Goal: Transaction & Acquisition: Purchase product/service

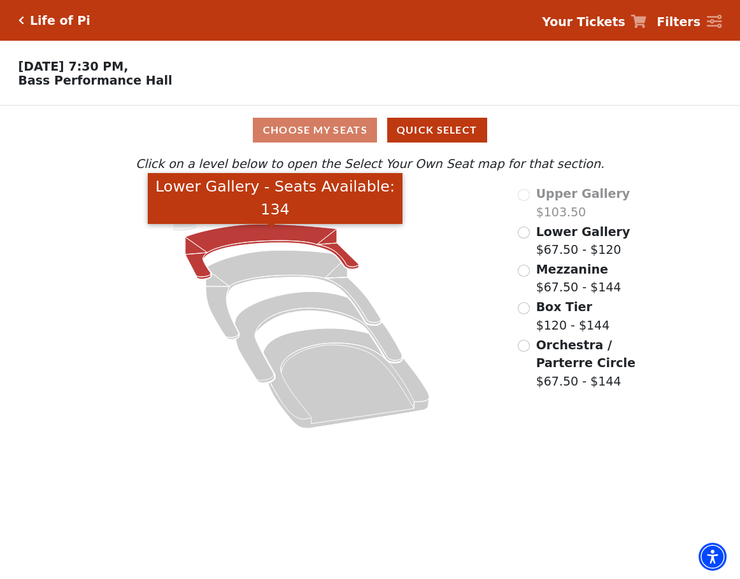
click at [234, 241] on icon "Lower Gallery - Seats Available: 134" at bounding box center [271, 251] width 173 height 55
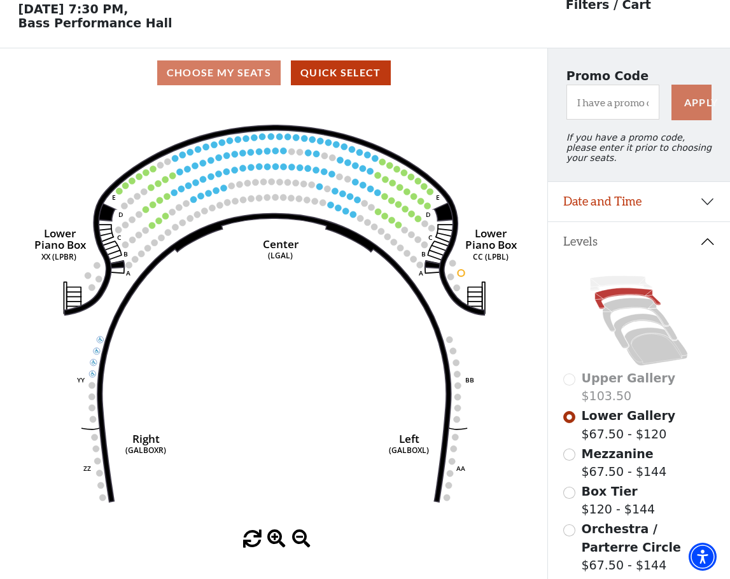
scroll to position [59, 0]
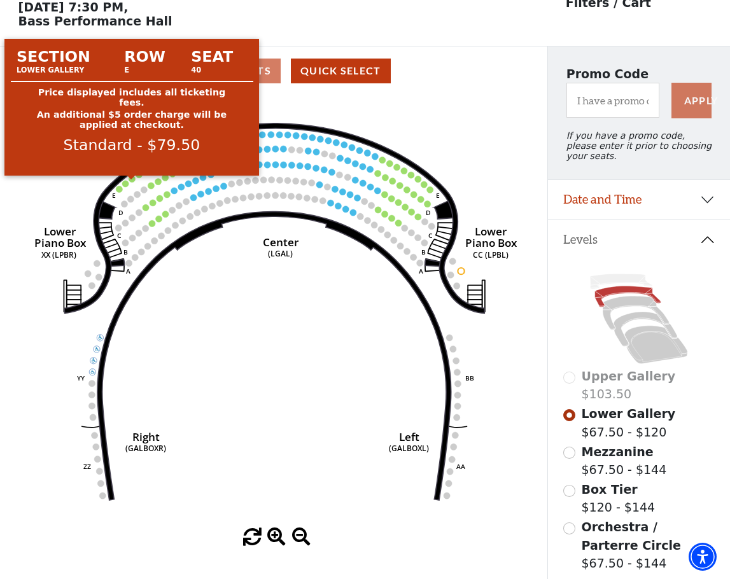
click at [131, 182] on circle at bounding box center [132, 179] width 6 height 6
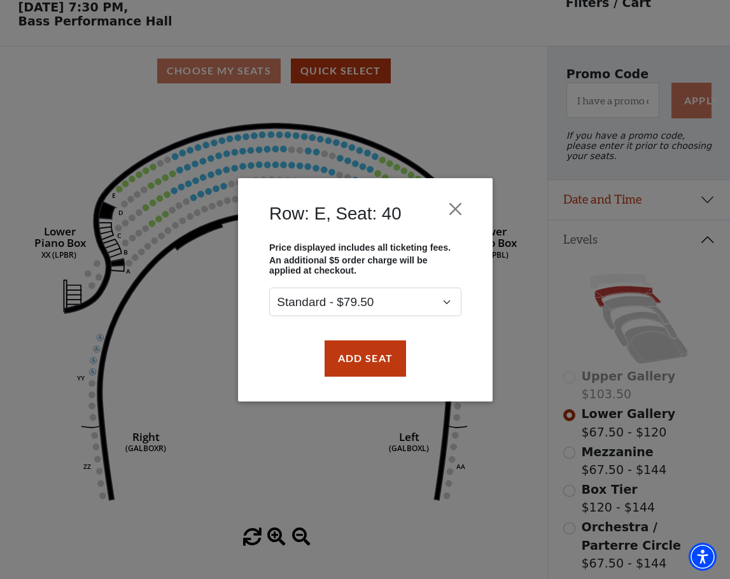
drag, startPoint x: 340, startPoint y: 339, endPoint x: 341, endPoint y: 350, distance: 11.5
click at [340, 339] on div "Add Seat" at bounding box center [365, 359] width 216 height 60
click at [340, 351] on button "Add Seat" at bounding box center [364, 359] width 81 height 36
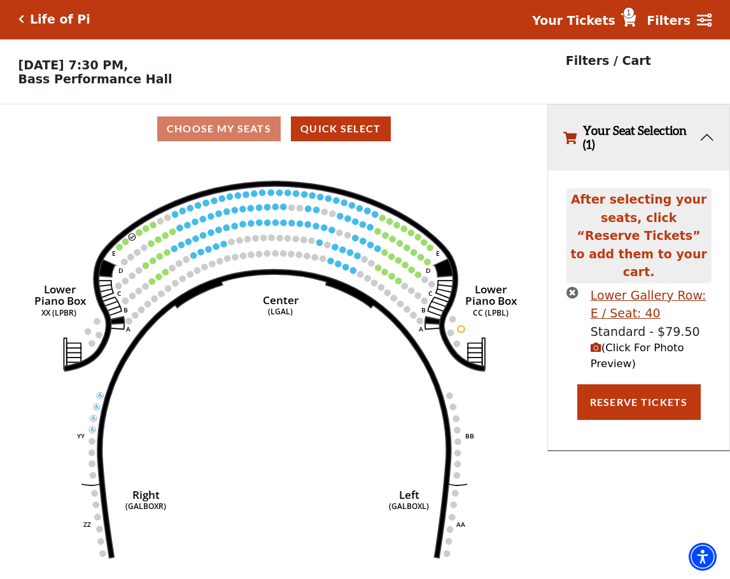
scroll to position [0, 0]
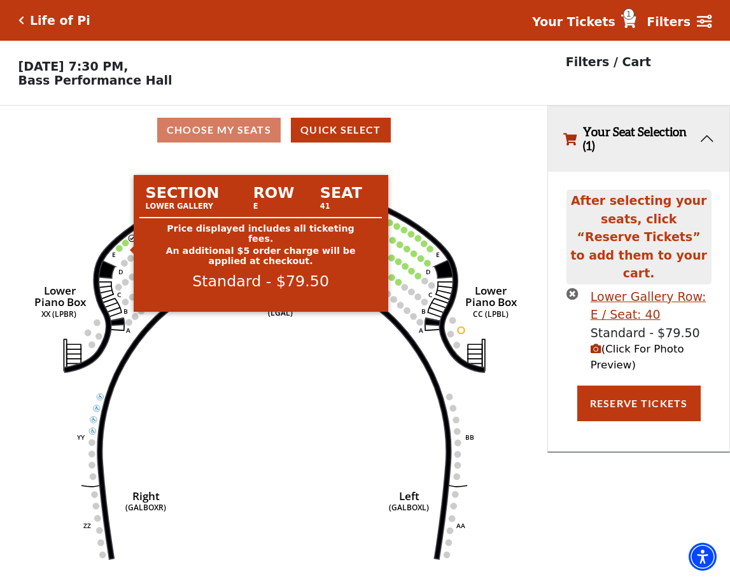
click at [127, 246] on circle at bounding box center [125, 242] width 6 height 6
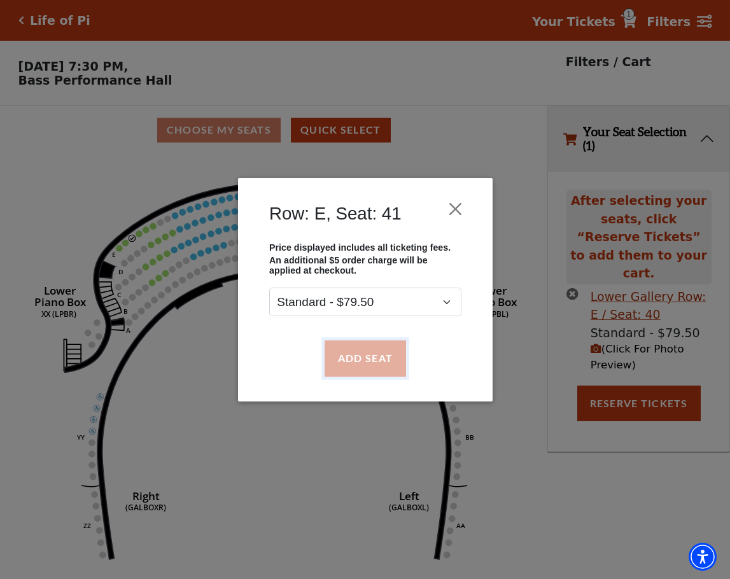
click at [355, 351] on button "Add Seat" at bounding box center [364, 359] width 81 height 36
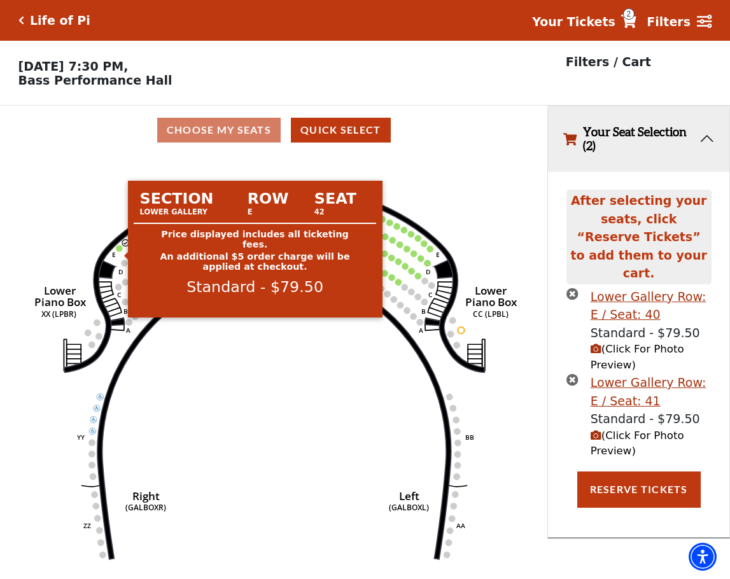
click at [120, 251] on circle at bounding box center [119, 248] width 6 height 6
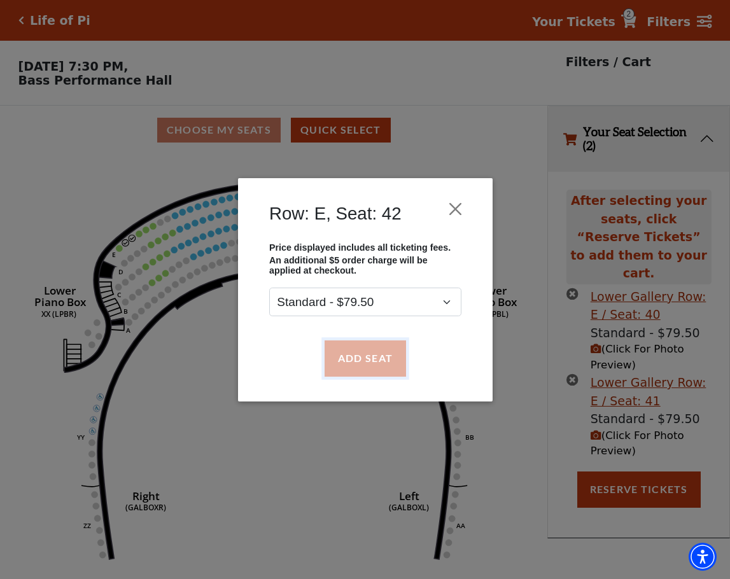
click at [337, 346] on button "Add Seat" at bounding box center [364, 359] width 81 height 36
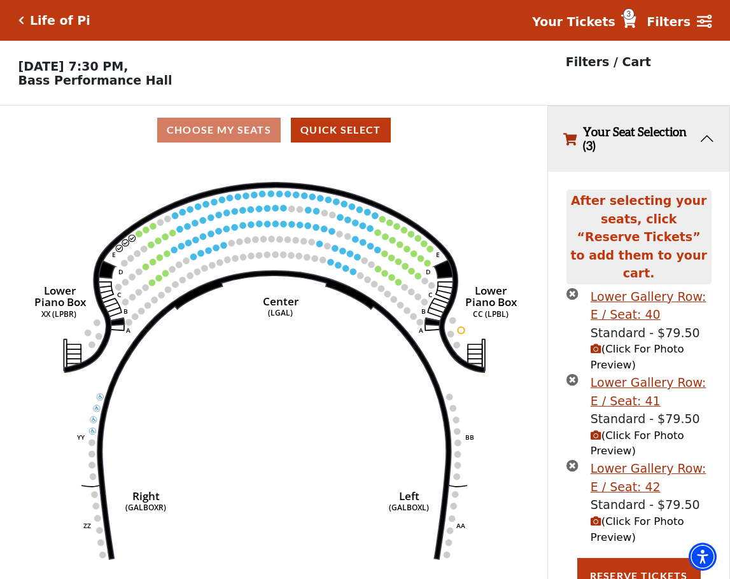
scroll to position [2, 0]
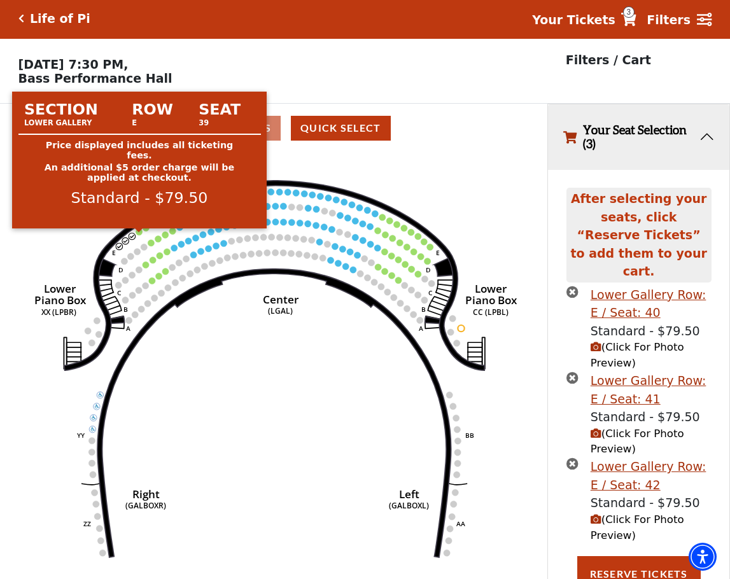
click at [138, 235] on circle at bounding box center [139, 232] width 6 height 6
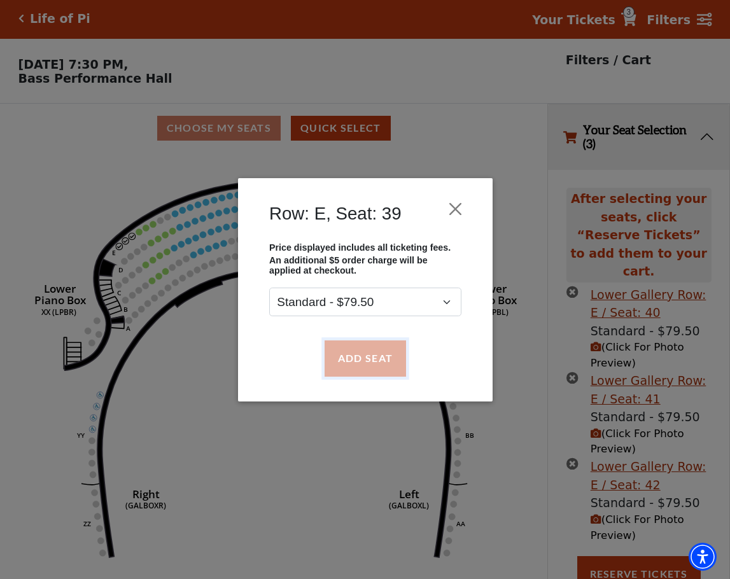
click at [366, 348] on button "Add Seat" at bounding box center [364, 359] width 81 height 36
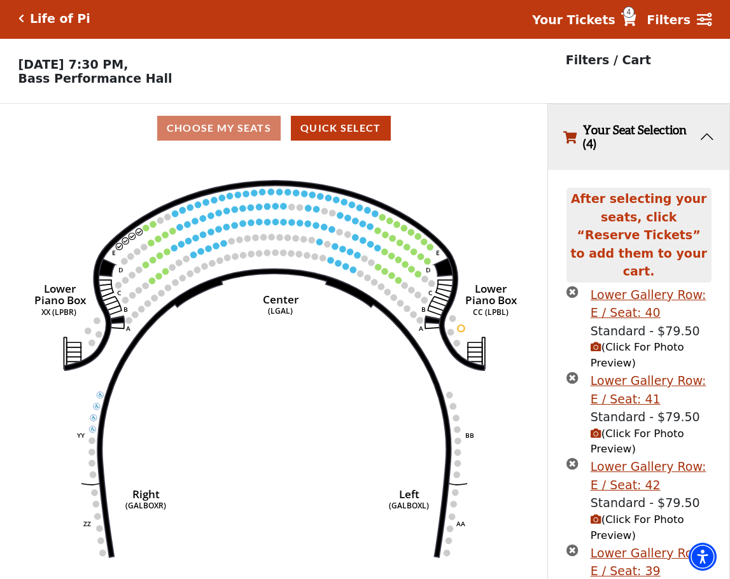
scroll to position [88, 0]
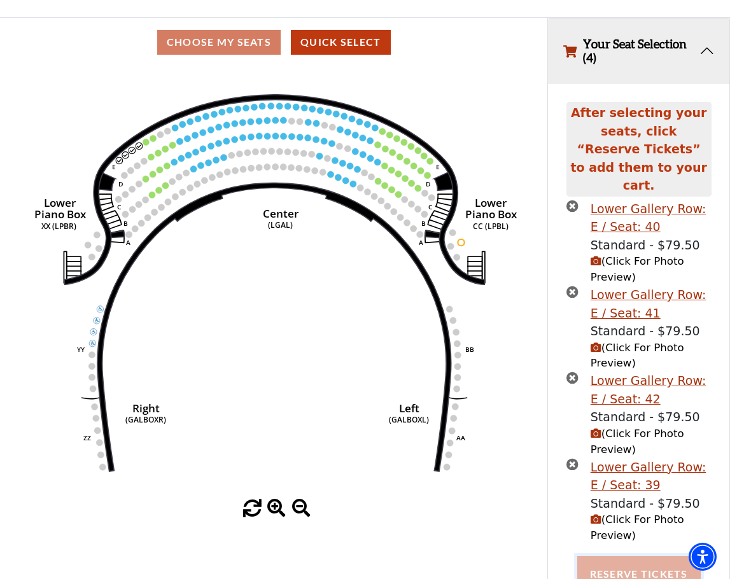
click at [663, 570] on button "Reserve Tickets" at bounding box center [639, 574] width 124 height 36
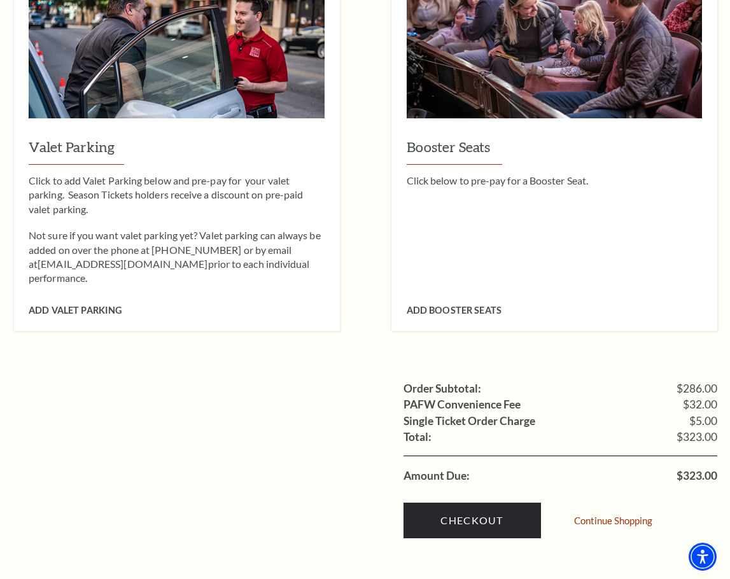
scroll to position [1082, 0]
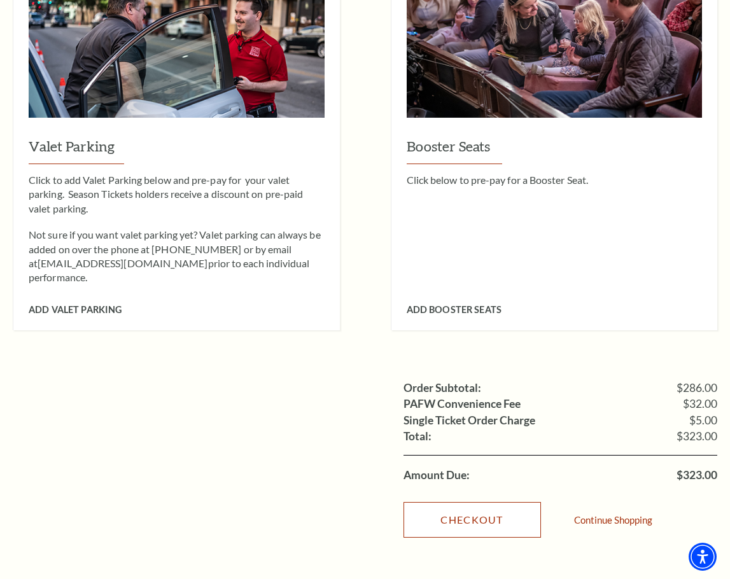
click at [484, 502] on link "Checkout" at bounding box center [473, 520] width 138 height 36
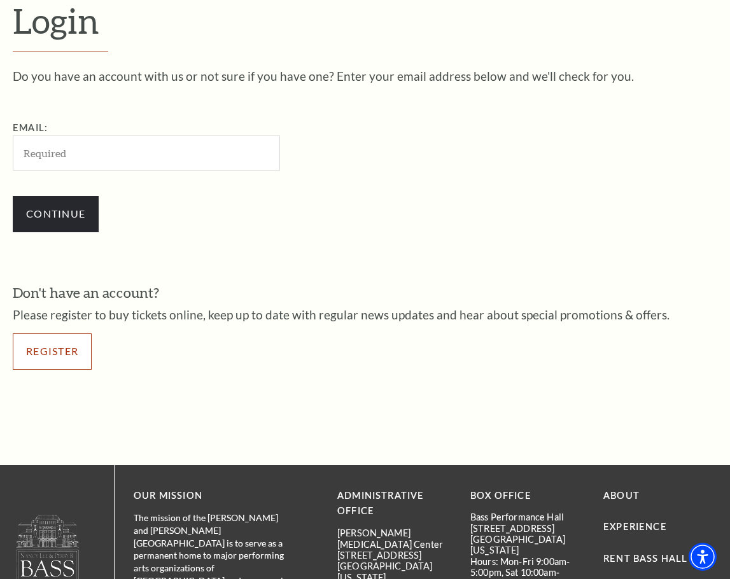
click at [54, 355] on link "Register" at bounding box center [52, 352] width 79 height 36
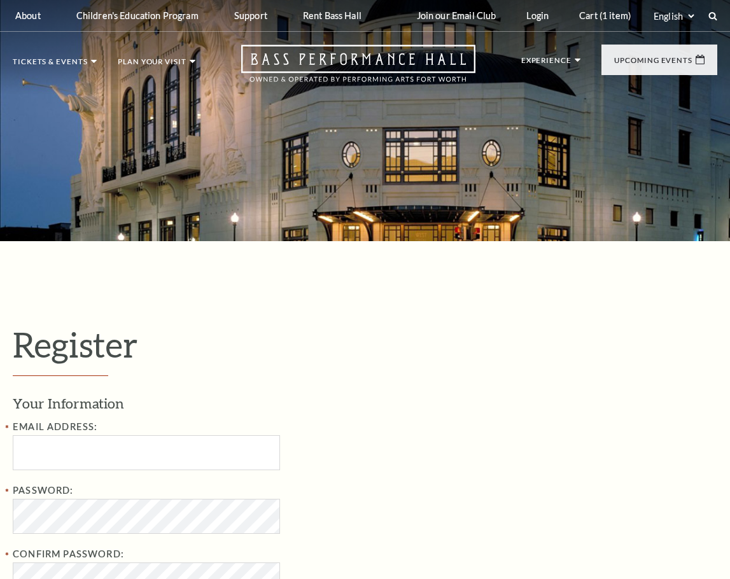
select select "1"
select select "[GEOGRAPHIC_DATA]"
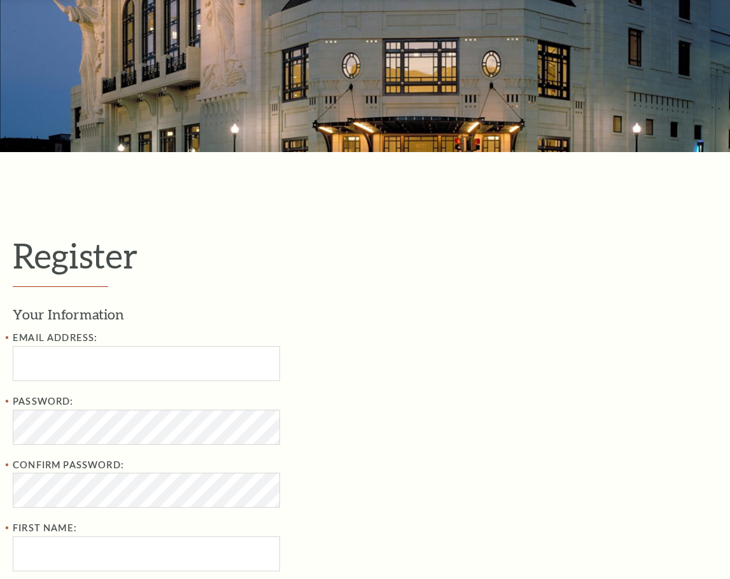
scroll to position [318, 0]
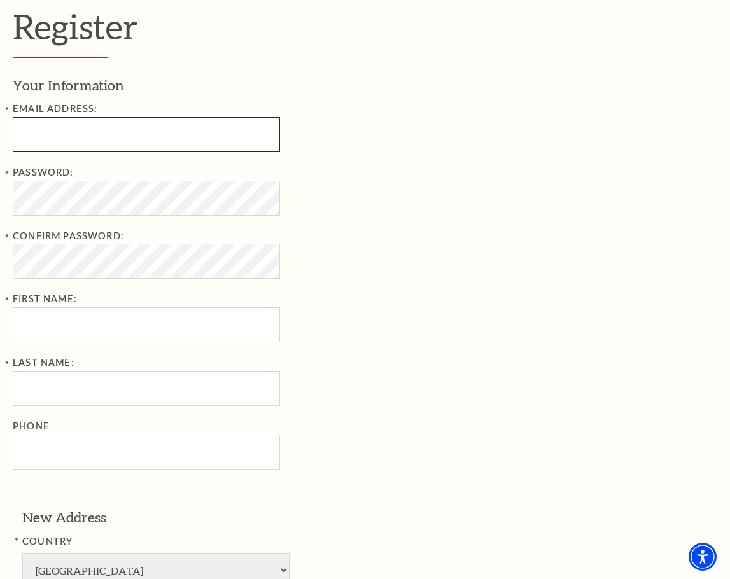
type input "twwh@gmail.com"
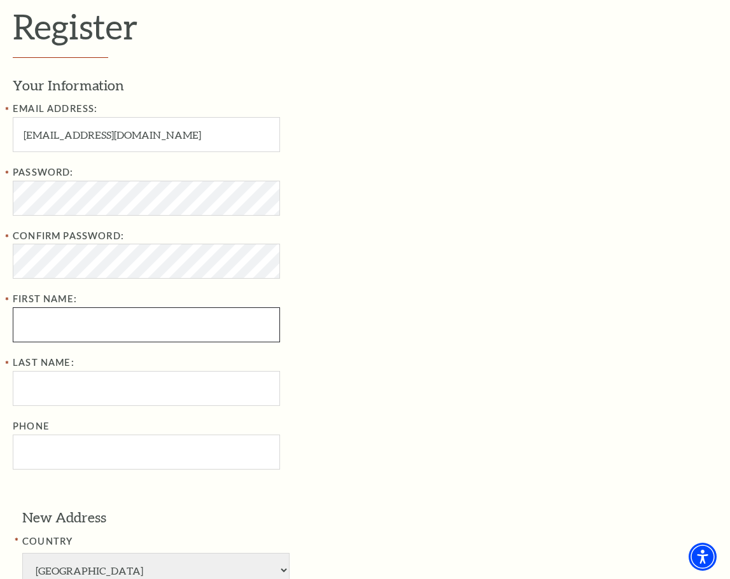
click at [81, 334] on input "First Name:" at bounding box center [146, 325] width 267 height 35
type input "th"
type input "ph"
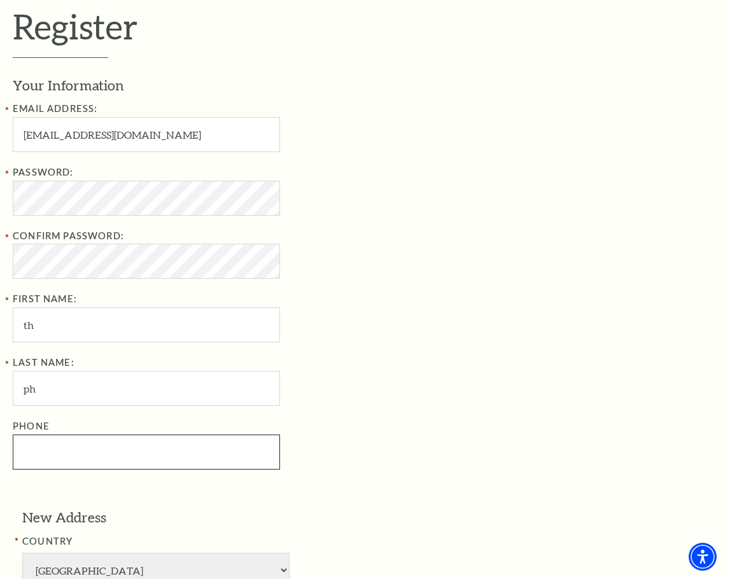
type input "6661556323"
type input "ST Chicago, th06, th06"
type input "th06"
type input "Birmingham"
select select "AL"
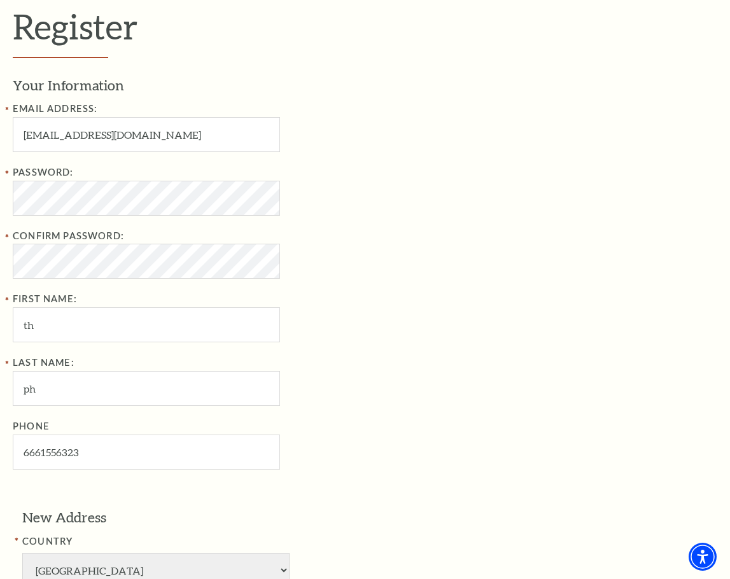
type input "35242"
type input "666-155-6323"
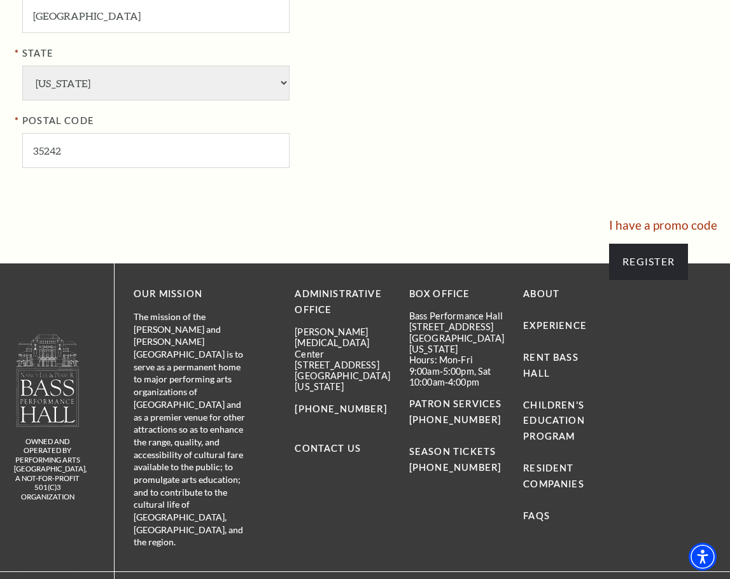
scroll to position [1082, 0]
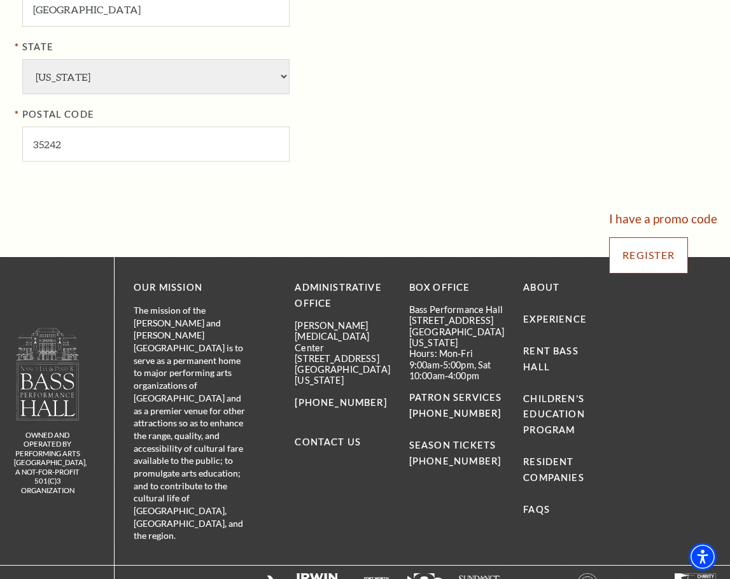
click at [681, 269] on input "Register" at bounding box center [648, 255] width 79 height 36
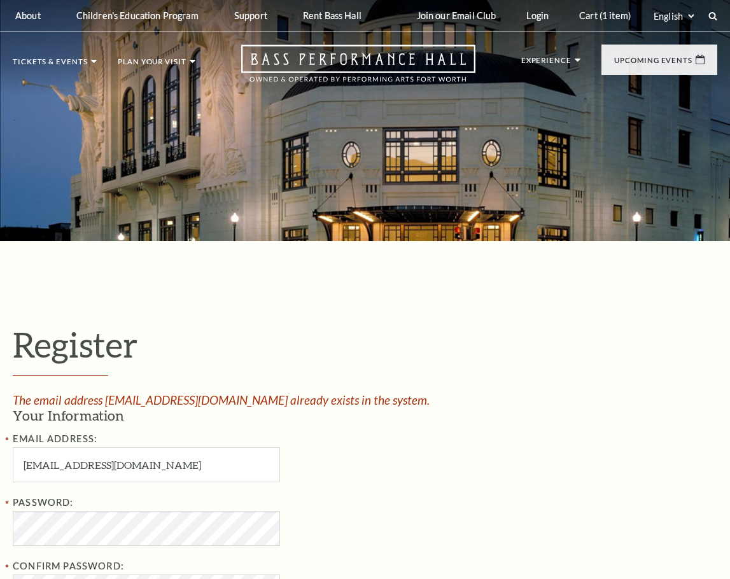
select select "1"
select select "TX"
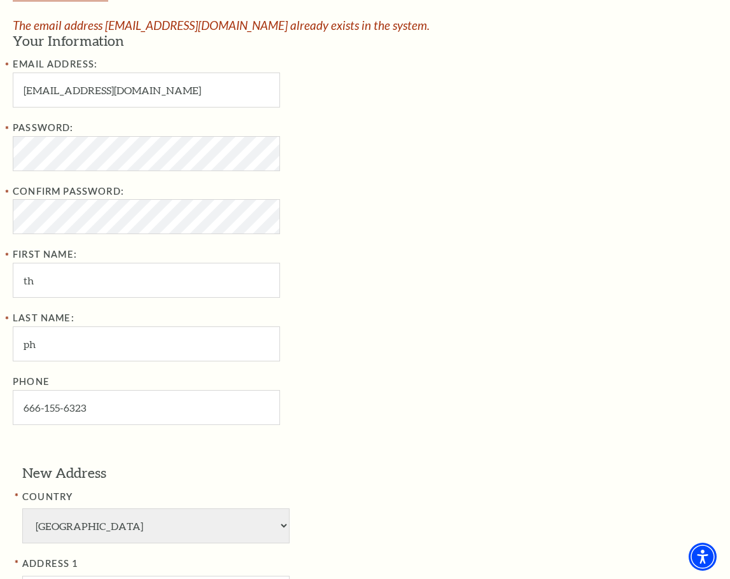
scroll to position [255, 0]
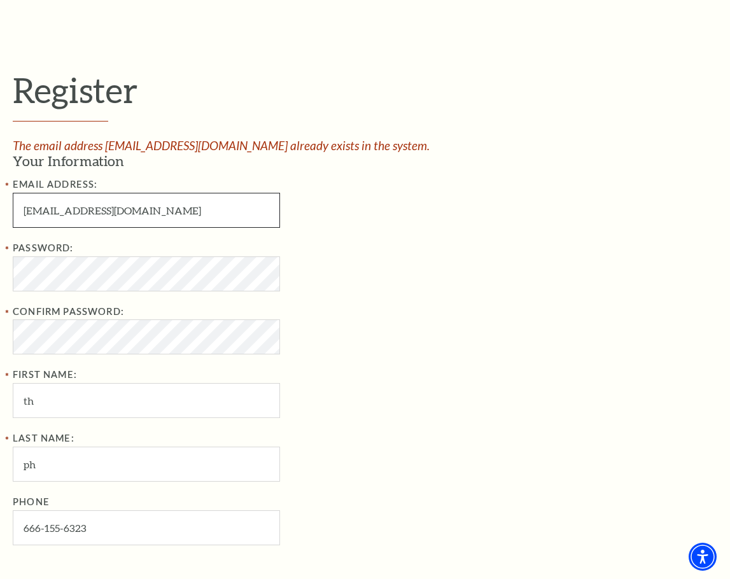
click at [35, 209] on input "twwh@gmail.com" at bounding box center [146, 210] width 267 height 35
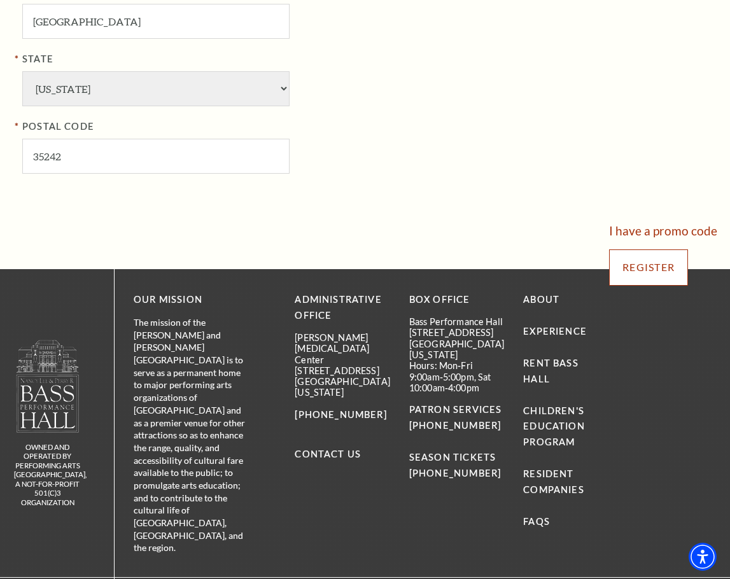
click at [673, 278] on input "Register" at bounding box center [648, 268] width 79 height 36
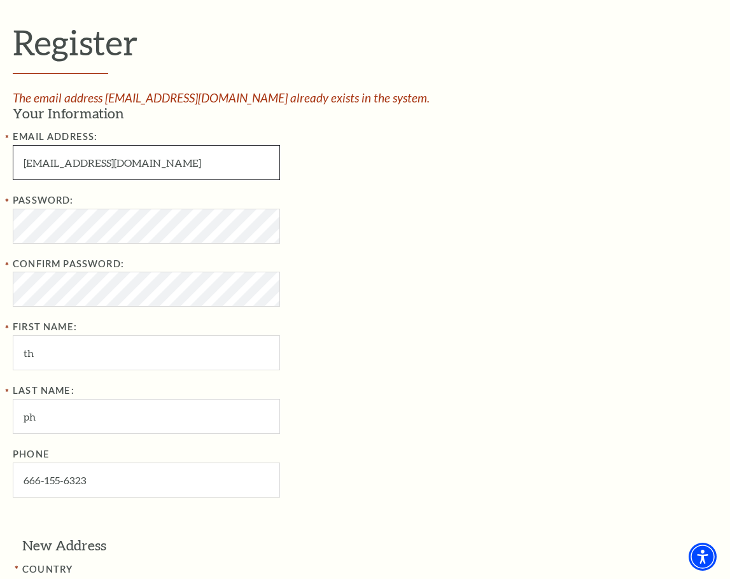
click at [48, 165] on input "twaaaawh@gmail.com" at bounding box center [146, 162] width 267 height 35
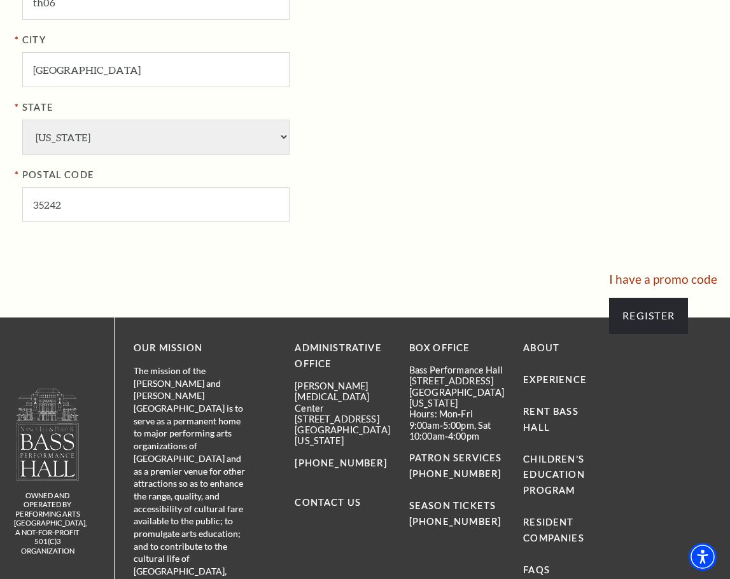
scroll to position [1130, 0]
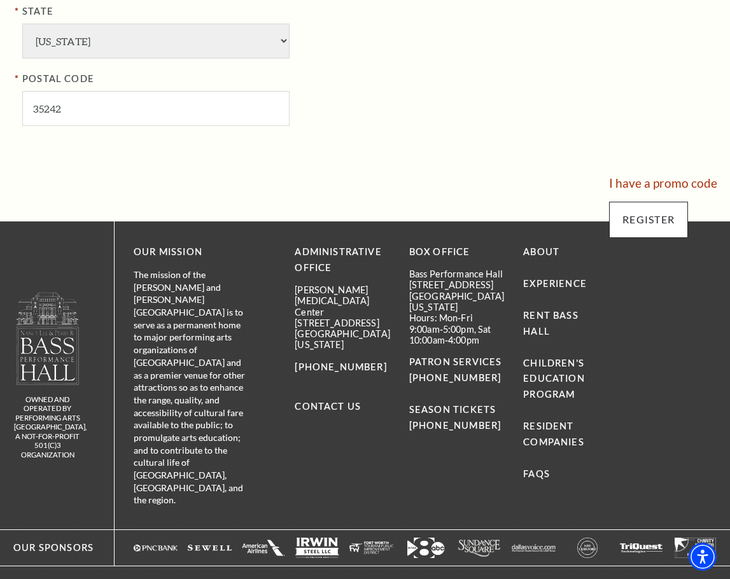
type input "twaaaaawh@gmail.com"
click at [661, 227] on input "Register" at bounding box center [648, 220] width 79 height 36
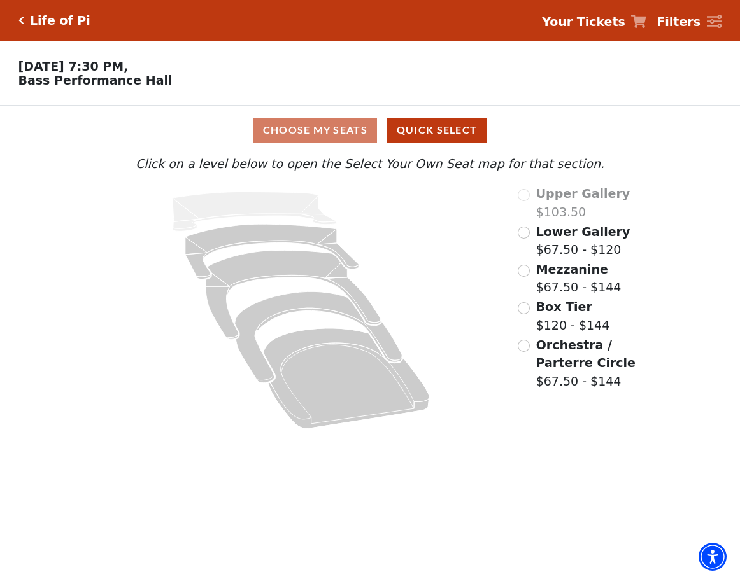
click at [646, 15] on icon at bounding box center [638, 21] width 15 height 13
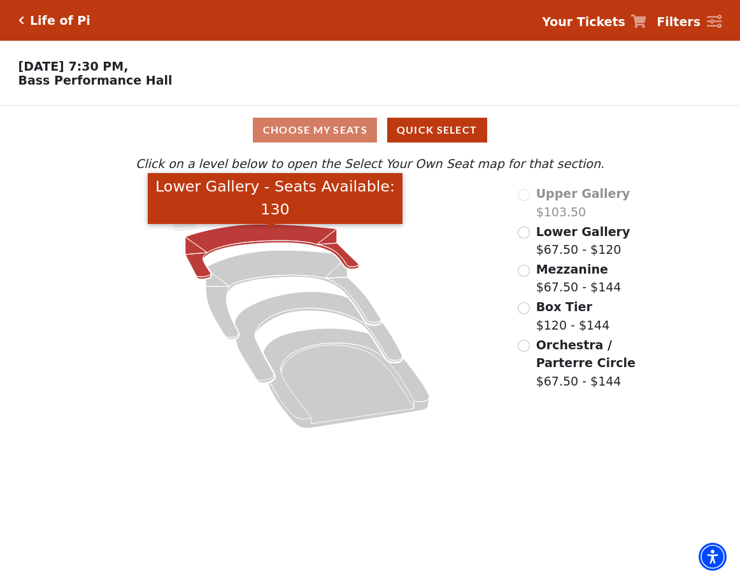
click at [225, 245] on icon "Lower Gallery - Seats Available: 130" at bounding box center [271, 251] width 173 height 55
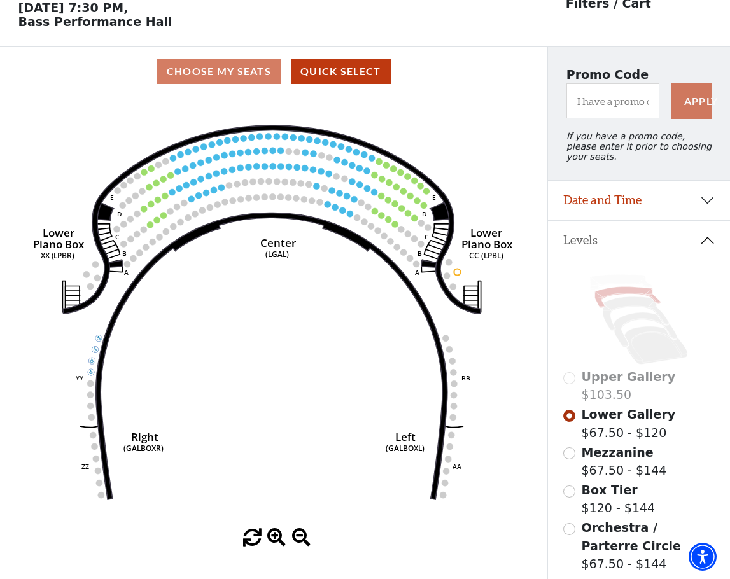
scroll to position [59, 0]
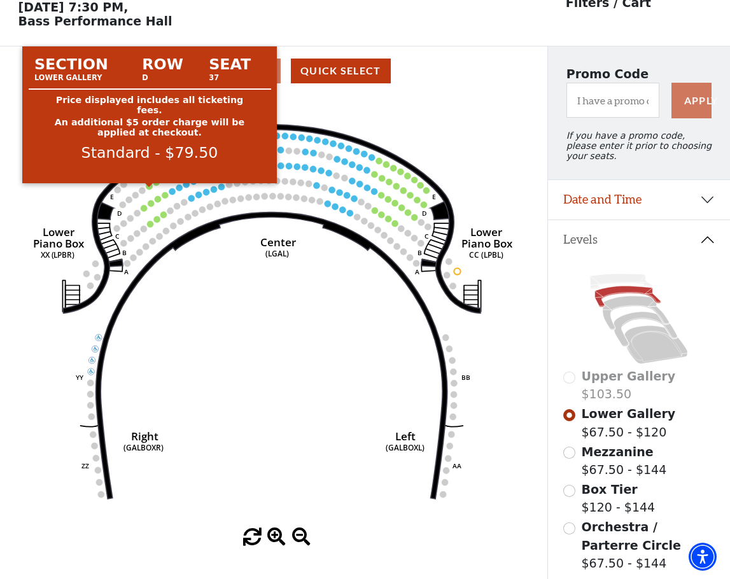
click at [149, 190] on circle at bounding box center [149, 186] width 6 height 6
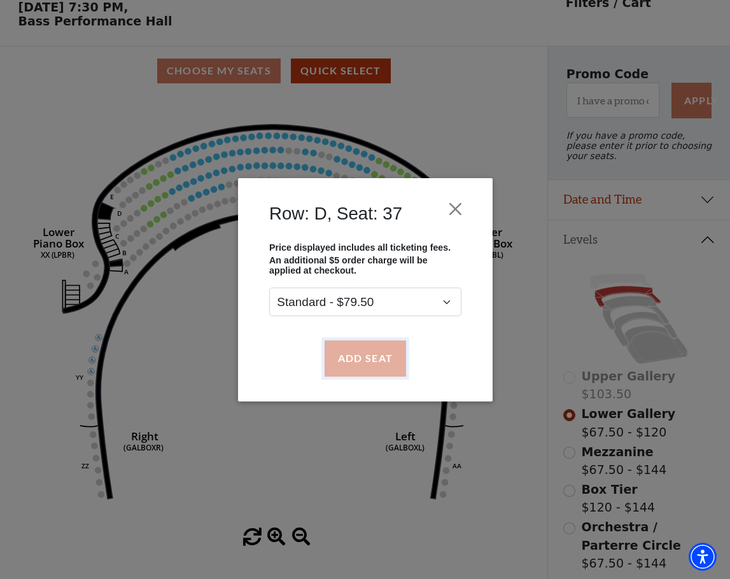
click at [350, 351] on button "Add Seat" at bounding box center [364, 359] width 81 height 36
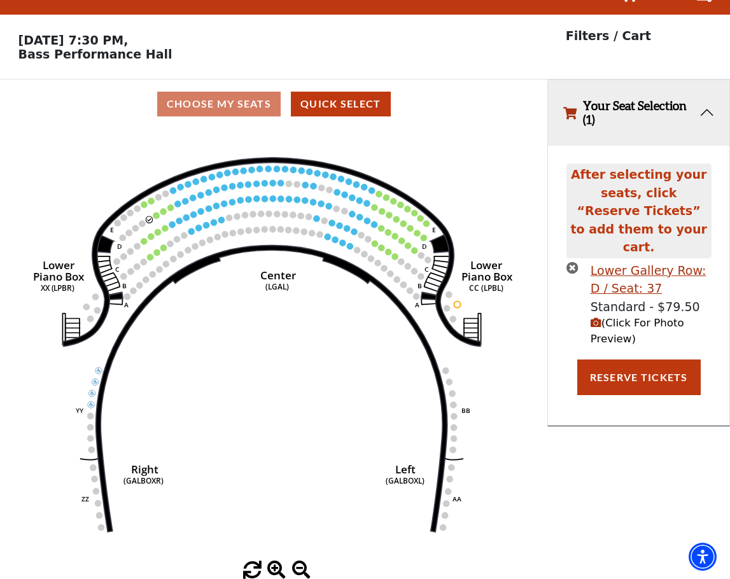
scroll to position [0, 0]
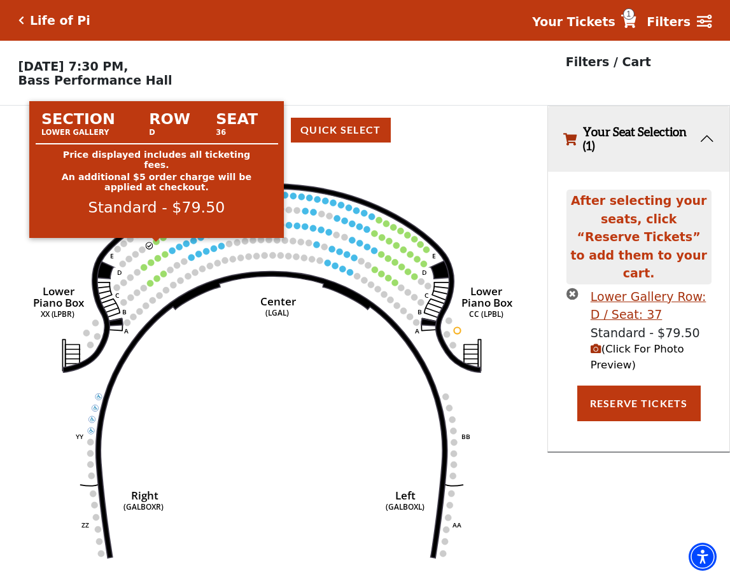
click at [157, 244] on circle at bounding box center [156, 241] width 6 height 6
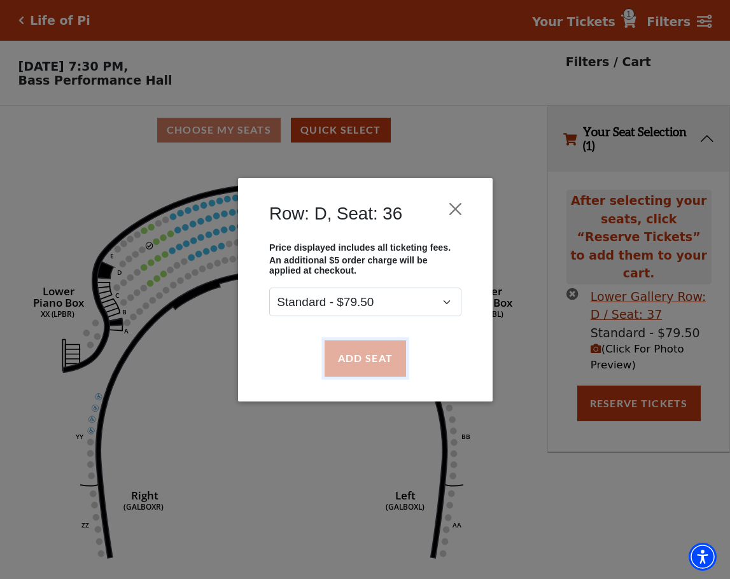
click at [338, 353] on button "Add Seat" at bounding box center [364, 359] width 81 height 36
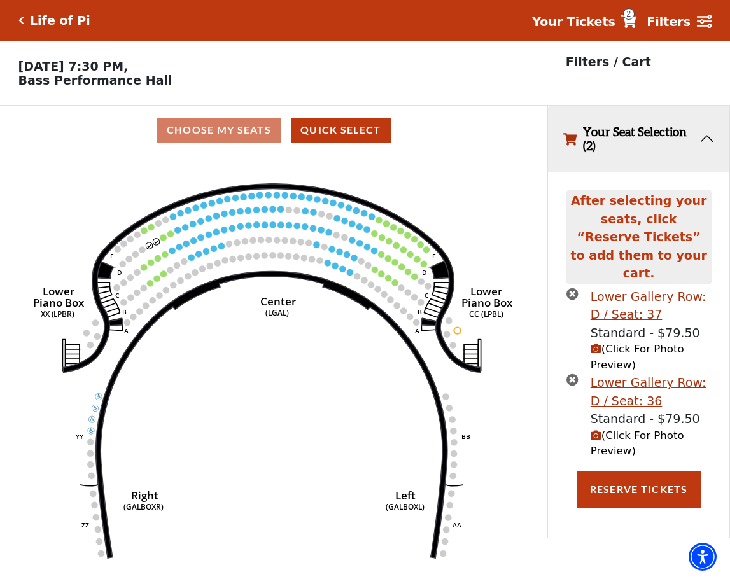
click at [163, 241] on circle at bounding box center [163, 237] width 6 height 6
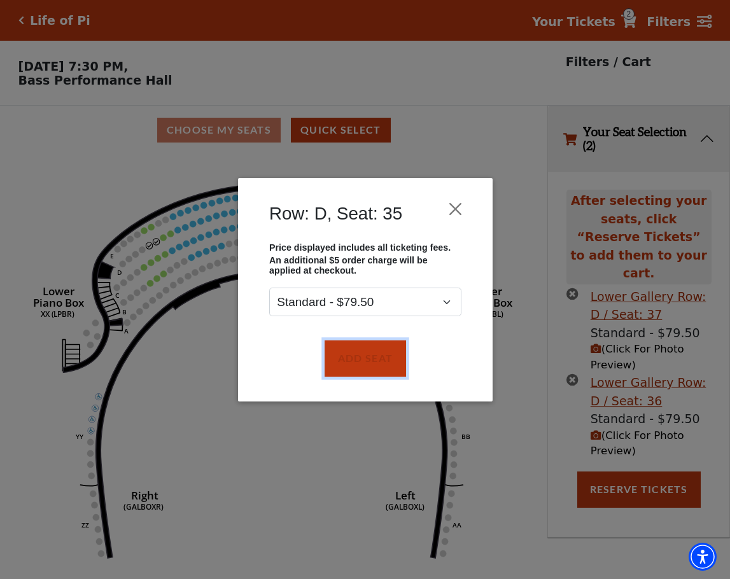
drag, startPoint x: 360, startPoint y: 355, endPoint x: 239, endPoint y: 281, distance: 141.4
click at [357, 355] on button "Add Seat" at bounding box center [364, 359] width 81 height 36
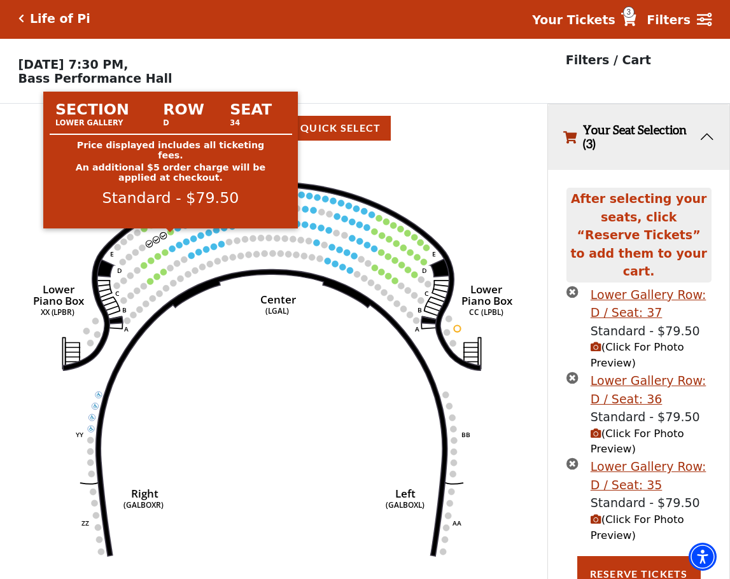
click at [168, 235] on circle at bounding box center [170, 232] width 6 height 6
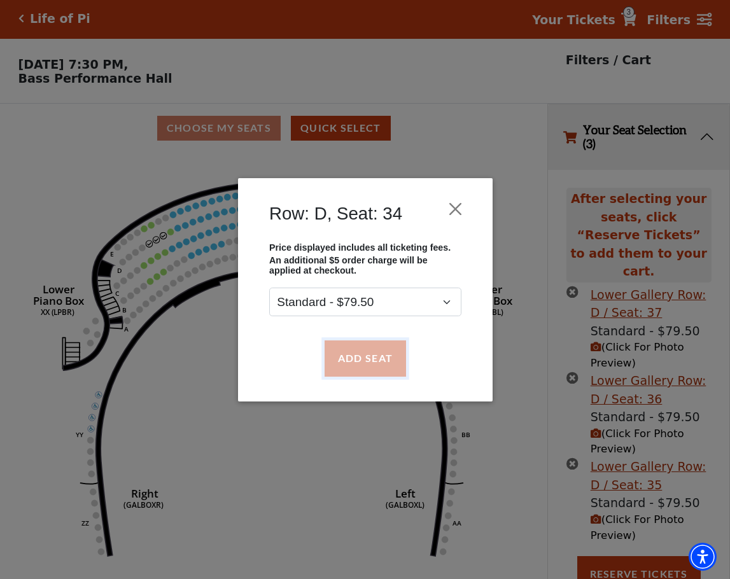
click at [357, 361] on button "Add Seat" at bounding box center [364, 359] width 81 height 36
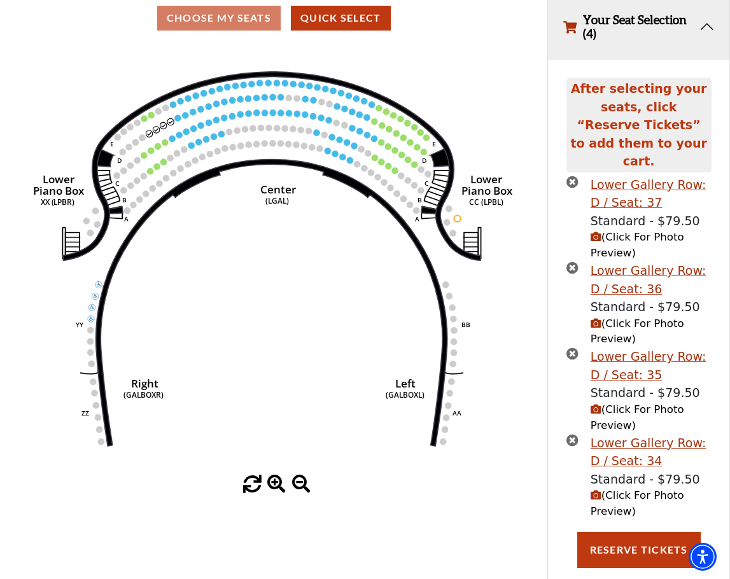
scroll to position [119, 0]
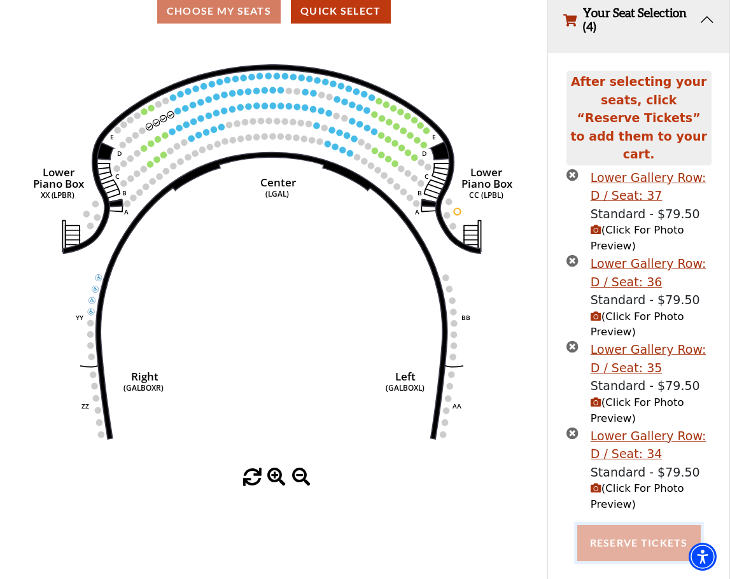
click at [662, 533] on button "Reserve Tickets" at bounding box center [639, 543] width 124 height 36
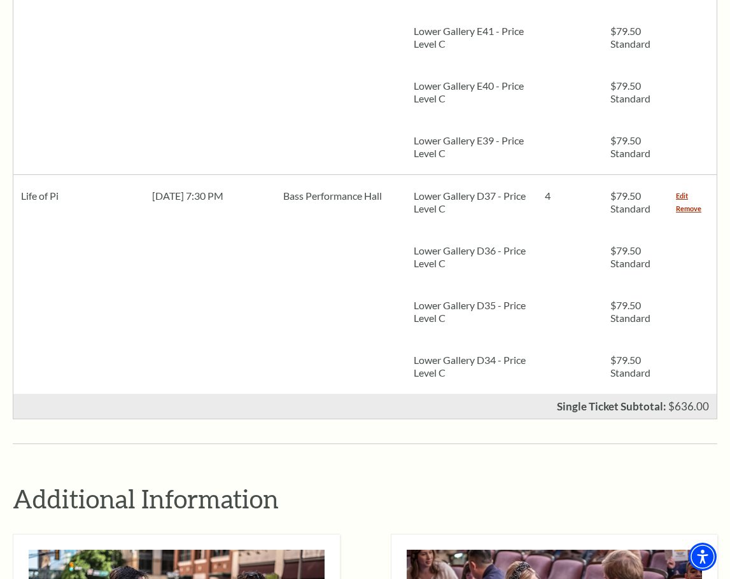
scroll to position [637, 0]
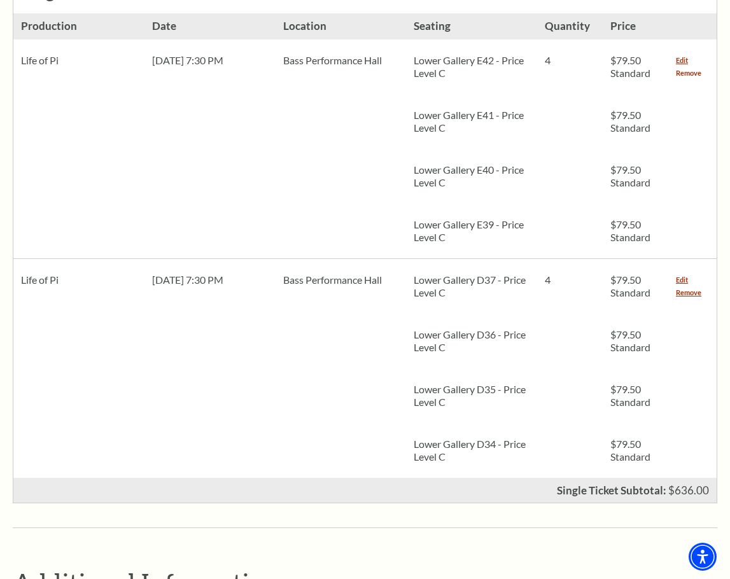
click at [692, 67] on link "Remove" at bounding box center [688, 73] width 25 height 13
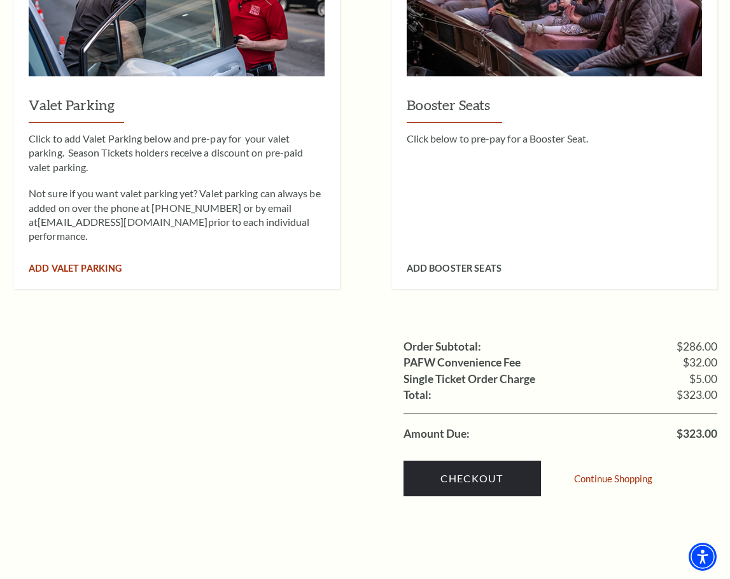
scroll to position [1146, 0]
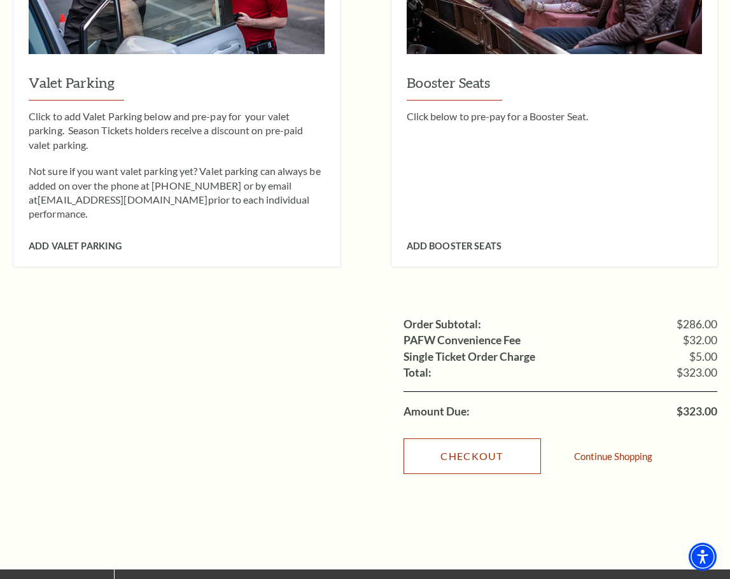
click at [479, 439] on link "Checkout" at bounding box center [473, 457] width 138 height 36
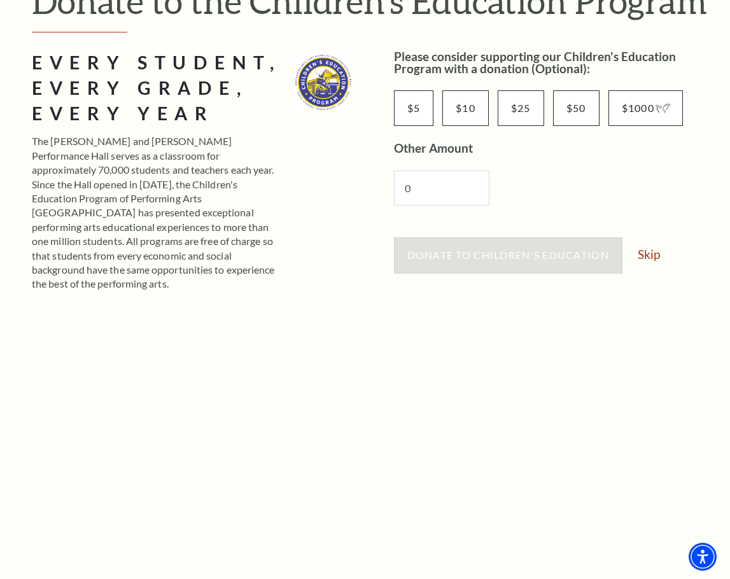
scroll to position [191, 0]
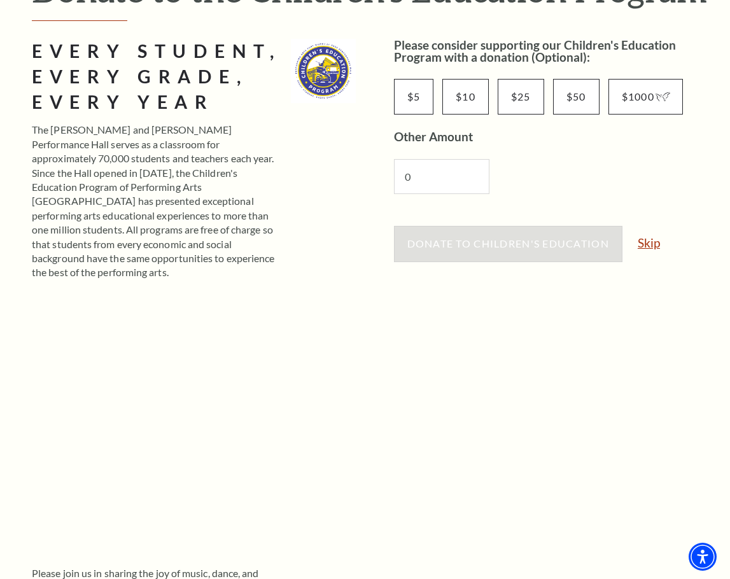
click at [649, 249] on link "Skip" at bounding box center [649, 243] width 22 height 12
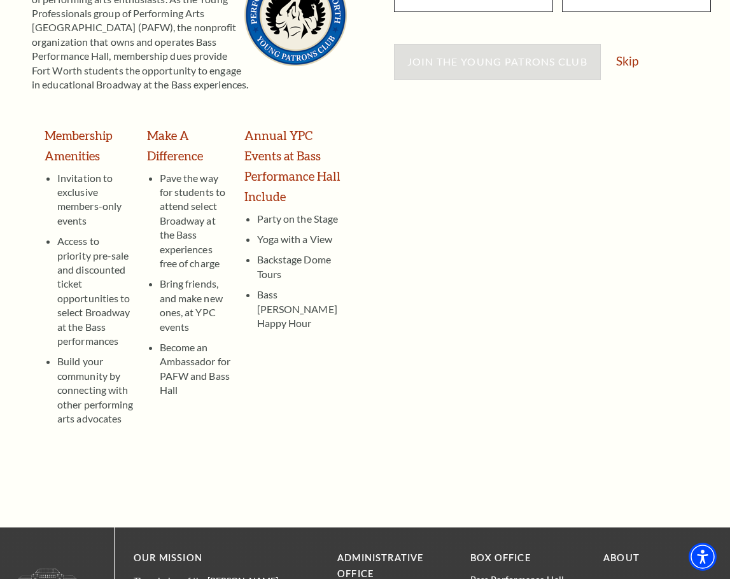
scroll to position [64, 0]
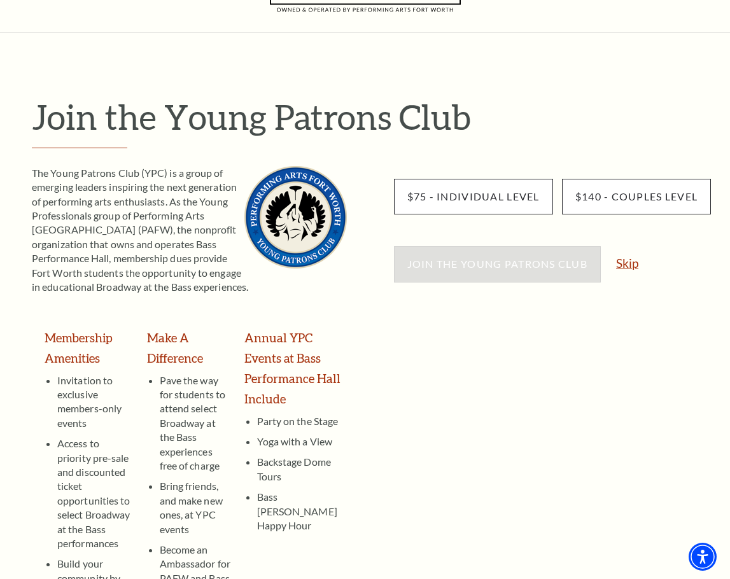
click at [627, 264] on link "Skip" at bounding box center [627, 263] width 22 height 12
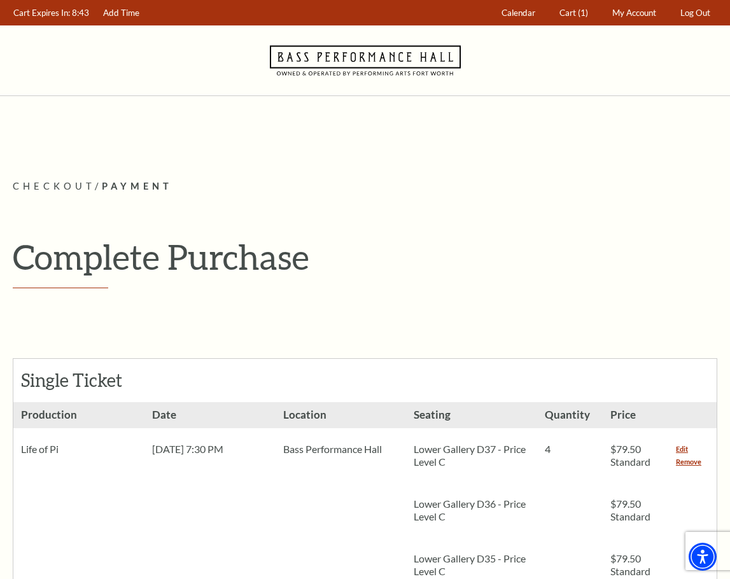
scroll to position [127, 0]
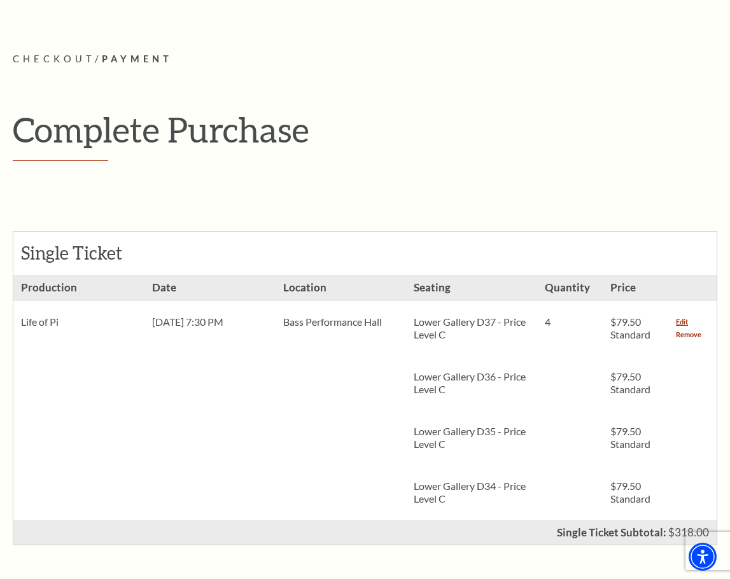
click at [686, 339] on link "Remove" at bounding box center [688, 335] width 25 height 13
